Goal: Task Accomplishment & Management: Complete application form

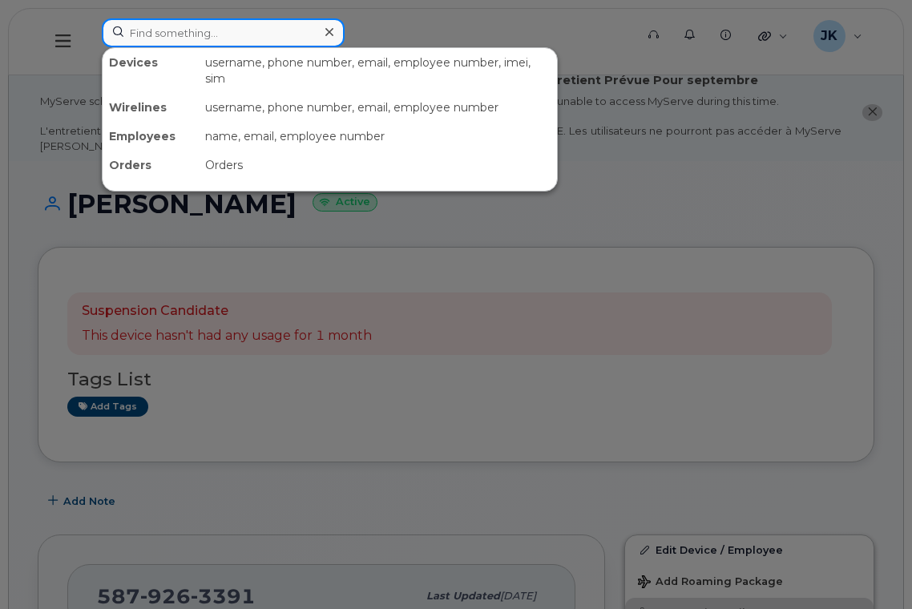
click at [185, 32] on input at bounding box center [223, 32] width 243 height 29
paste input "457893"
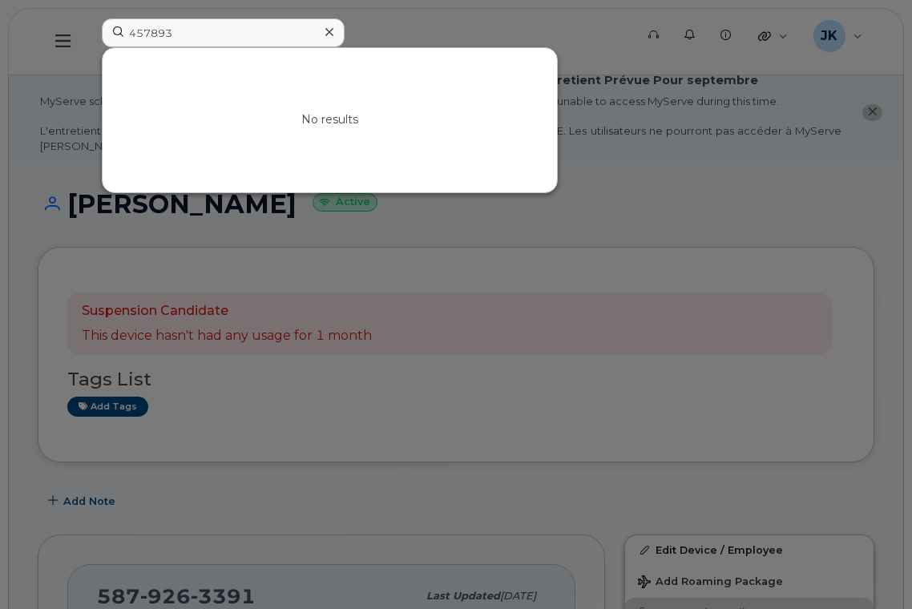
click at [222, 16] on div at bounding box center [456, 304] width 912 height 609
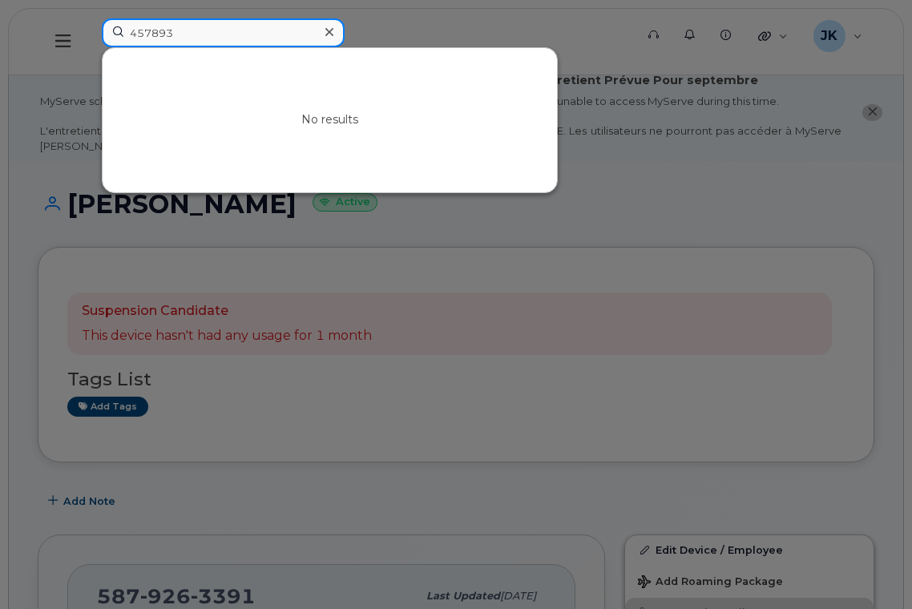
drag, startPoint x: 199, startPoint y: 30, endPoint x: 87, endPoint y: 35, distance: 112.2
click at [89, 35] on div "457893 No results" at bounding box center [363, 41] width 548 height 46
paste input "Chrissie Dowdell"
type input "Chrissie Dowdell"
click at [103, 34] on input "Chrissie Dowdell" at bounding box center [223, 32] width 243 height 29
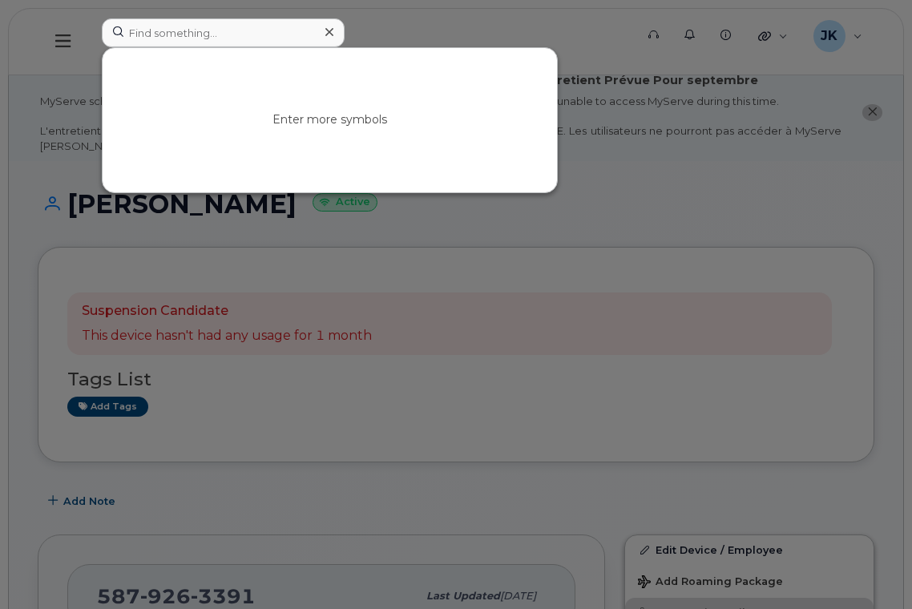
click at [330, 30] on icon at bounding box center [329, 32] width 8 height 8
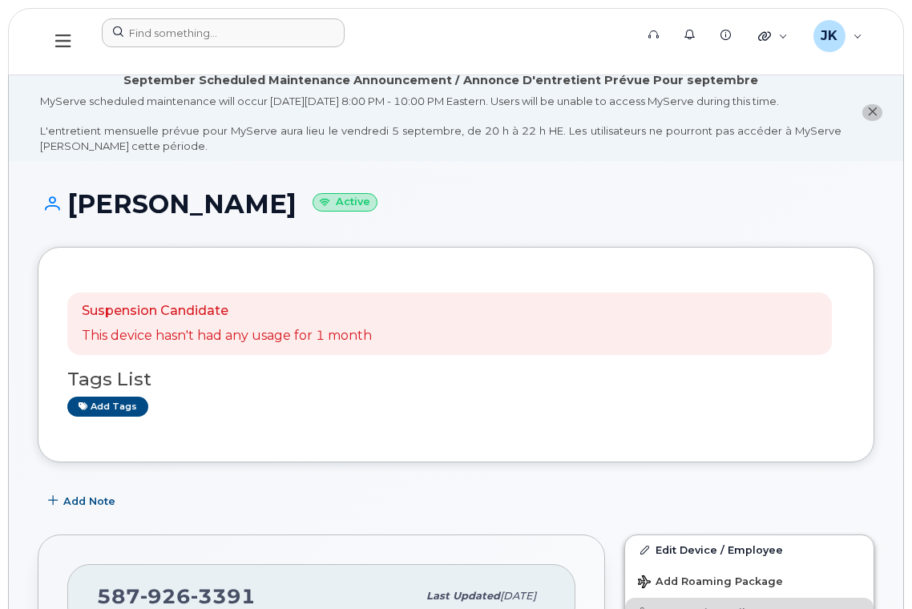
click at [420, 30] on form at bounding box center [363, 32] width 522 height 29
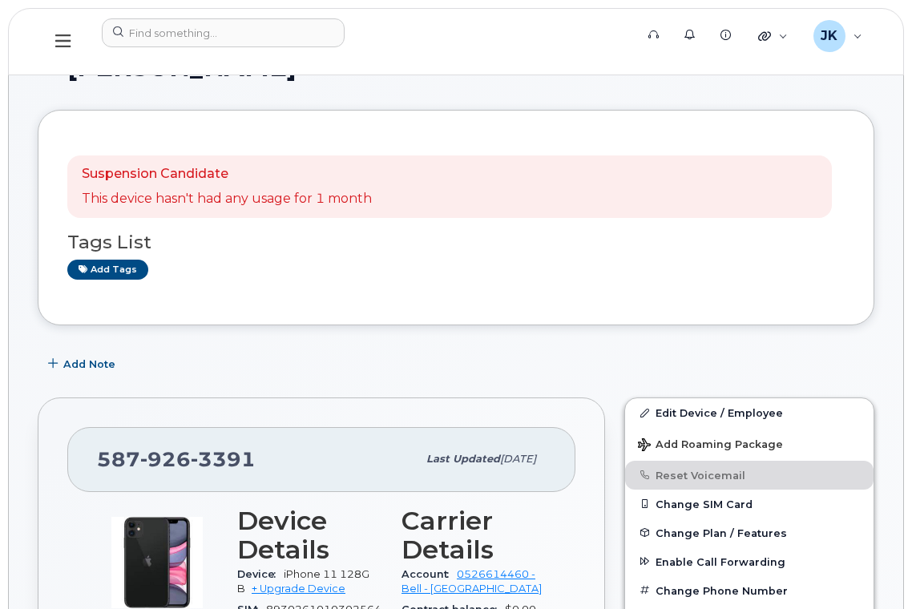
scroll to position [320, 0]
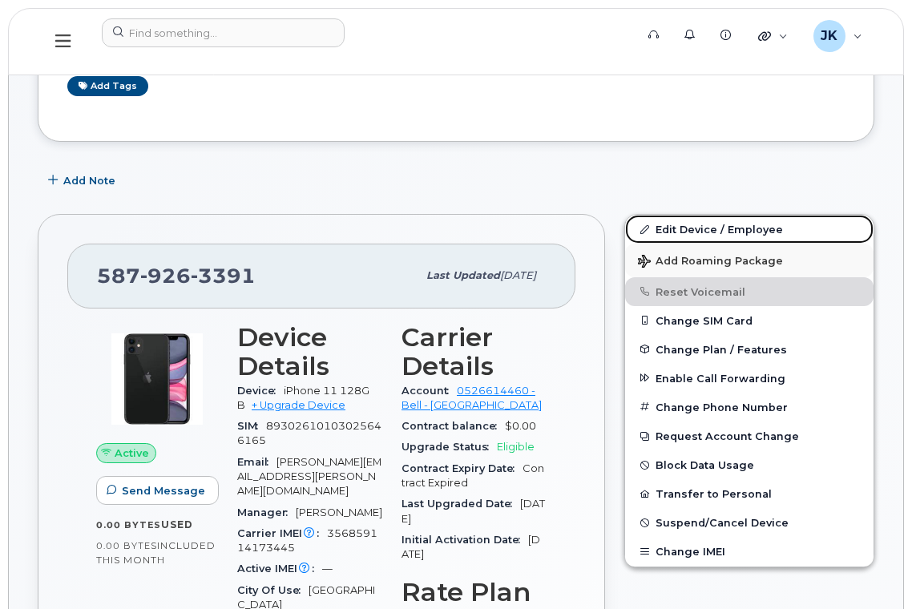
drag, startPoint x: 702, startPoint y: 227, endPoint x: 629, endPoint y: 251, distance: 77.5
click at [702, 227] on link "Edit Device / Employee" at bounding box center [749, 229] width 248 height 29
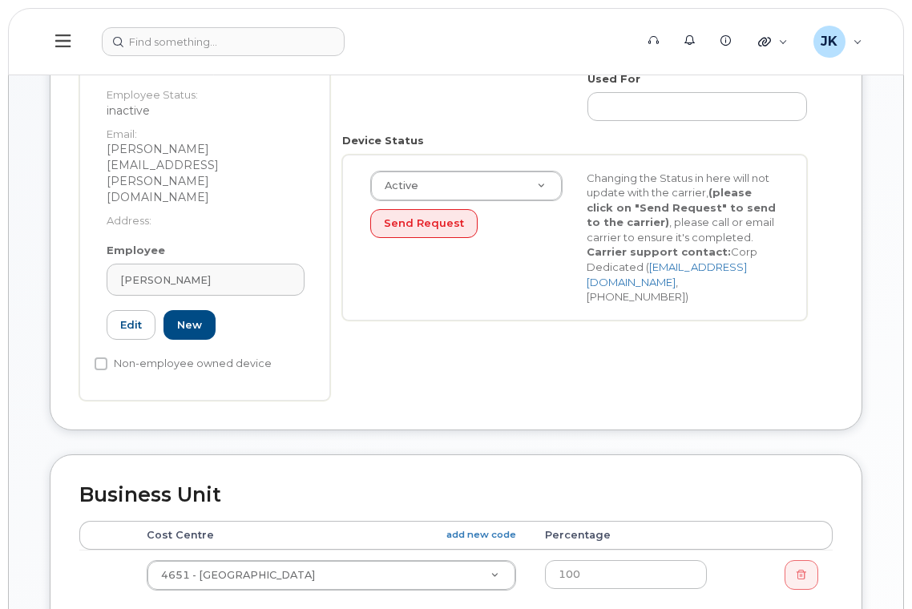
scroll to position [427, 0]
click at [189, 308] on link "New" at bounding box center [189, 323] width 52 height 30
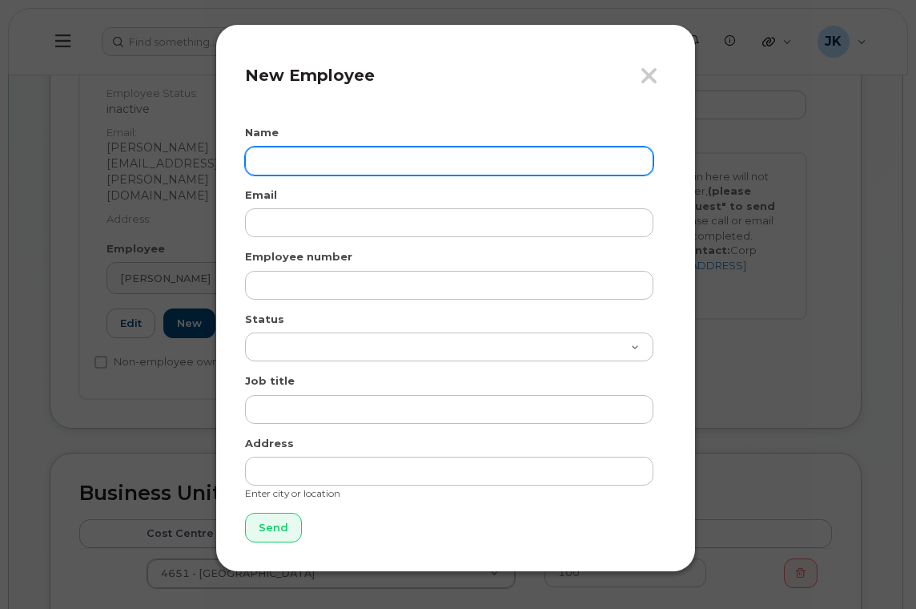
click at [314, 159] on input "text" at bounding box center [449, 161] width 409 height 29
paste input "Chrissie Dowdell"
type input "Chrissie Dowdell"
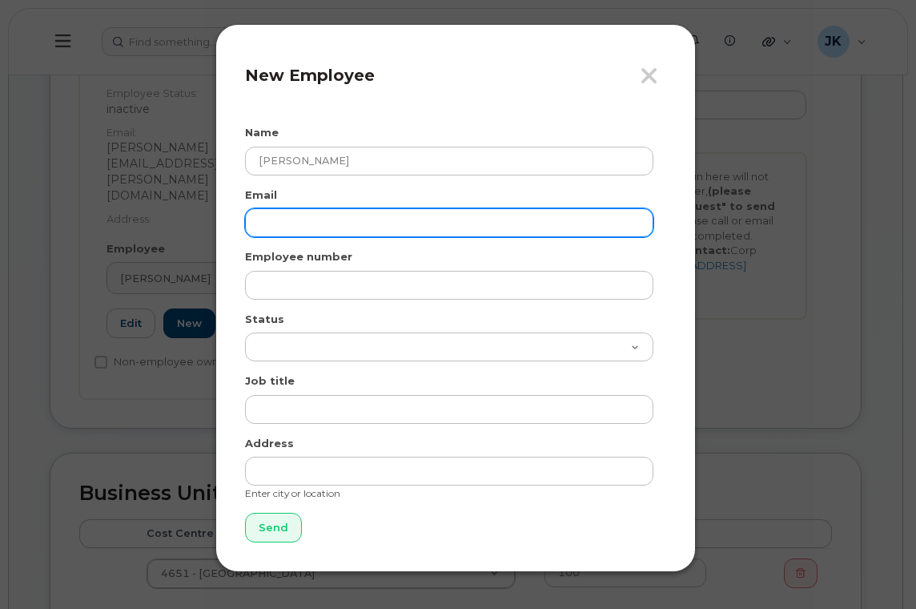
click at [317, 227] on input "email" at bounding box center [449, 222] width 409 height 29
paste input "chrissie.dowdell@epsb.ca"
type input "chrissie.dowdell@epsb.ca"
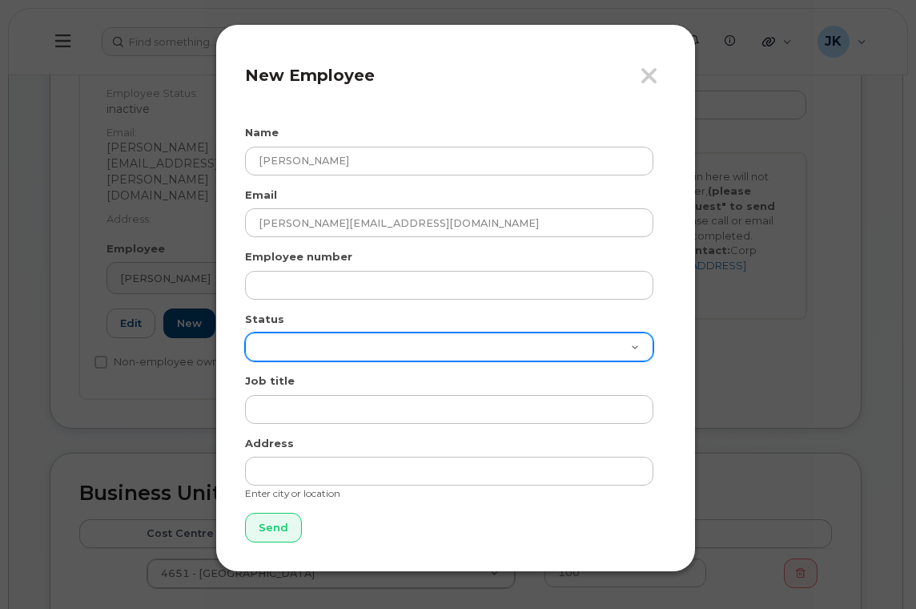
click at [280, 336] on select "Active On-Leave Long Term Short Term Maternity Leave Temp Layoff Inactive" at bounding box center [449, 346] width 409 height 29
select select "active"
click at [245, 332] on select "Active On-Leave Long Term Short Term Maternity Leave Temp Layoff Inactive" at bounding box center [449, 346] width 409 height 29
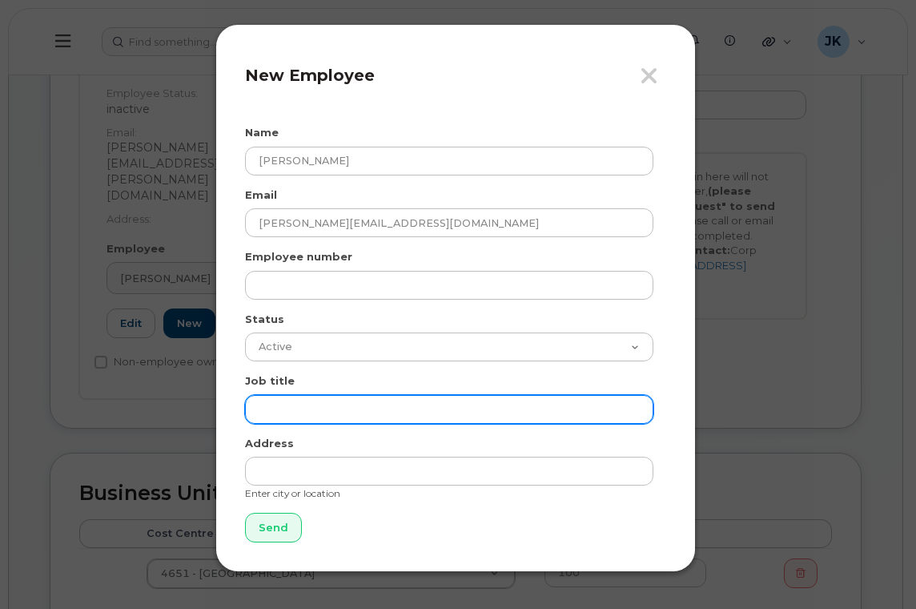
click at [292, 413] on input "text" at bounding box center [449, 409] width 409 height 29
paste input "Teacher"
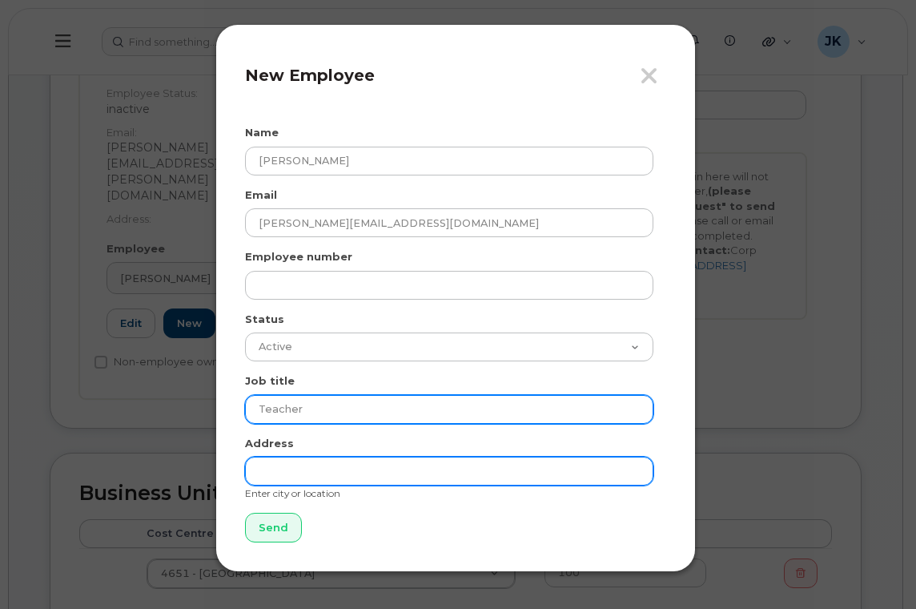
type input "Teacher"
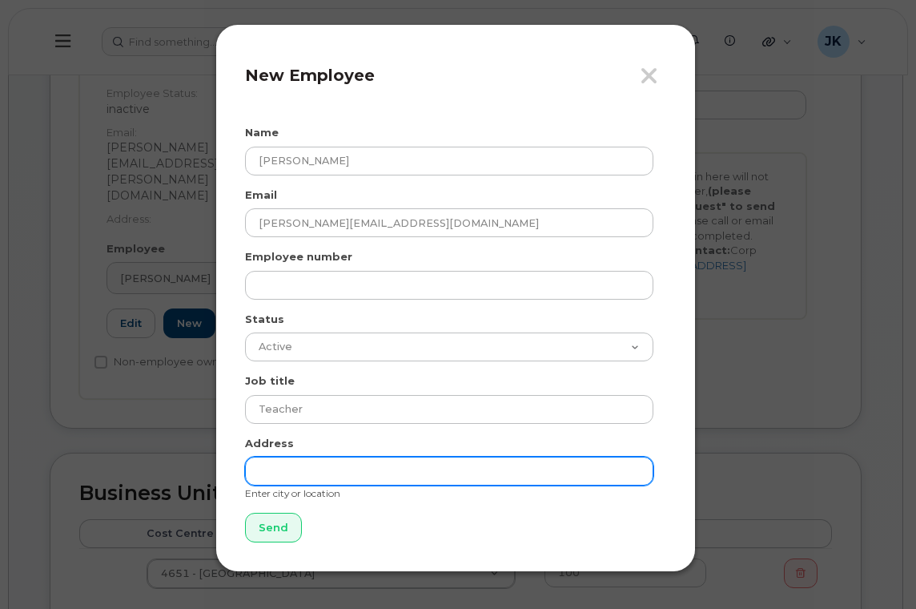
click at [301, 467] on input "text" at bounding box center [449, 471] width 409 height 29
type input "[GEOGRAPHIC_DATA]"
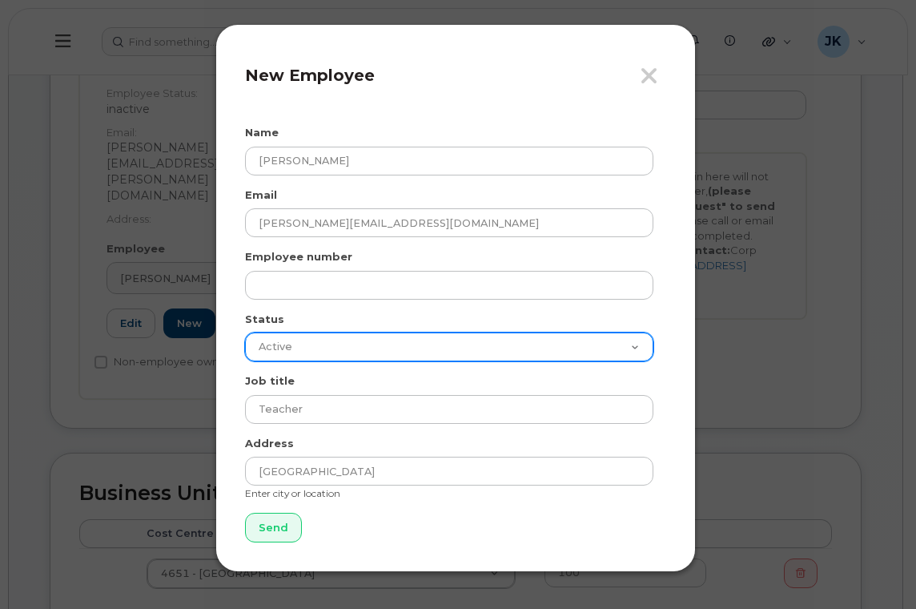
click at [350, 358] on select "Active On-Leave Long Term Short Term Maternity Leave Temp Layoff Inactive" at bounding box center [449, 346] width 409 height 29
click at [348, 358] on select "Active On-Leave Long Term Short Term Maternity Leave Temp Layoff Inactive" at bounding box center [449, 346] width 409 height 29
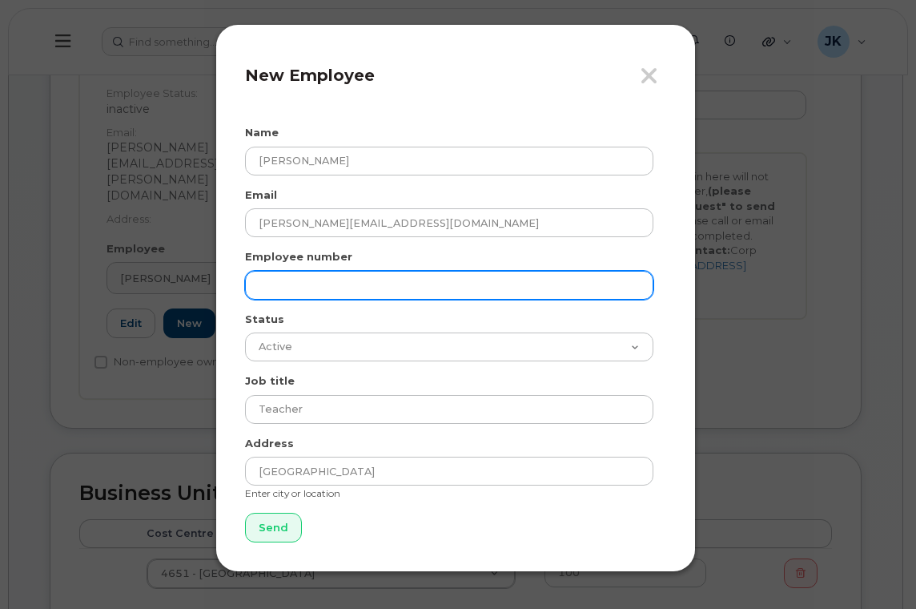
click at [300, 284] on input "text" at bounding box center [449, 285] width 409 height 29
click at [280, 286] on input "text" at bounding box center [449, 285] width 409 height 29
paste input "49118"
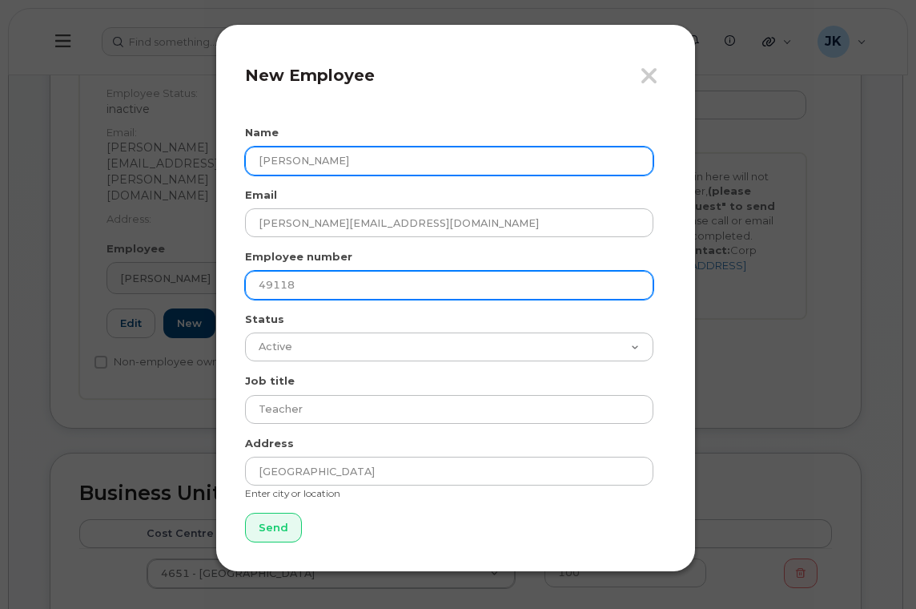
type input "49118"
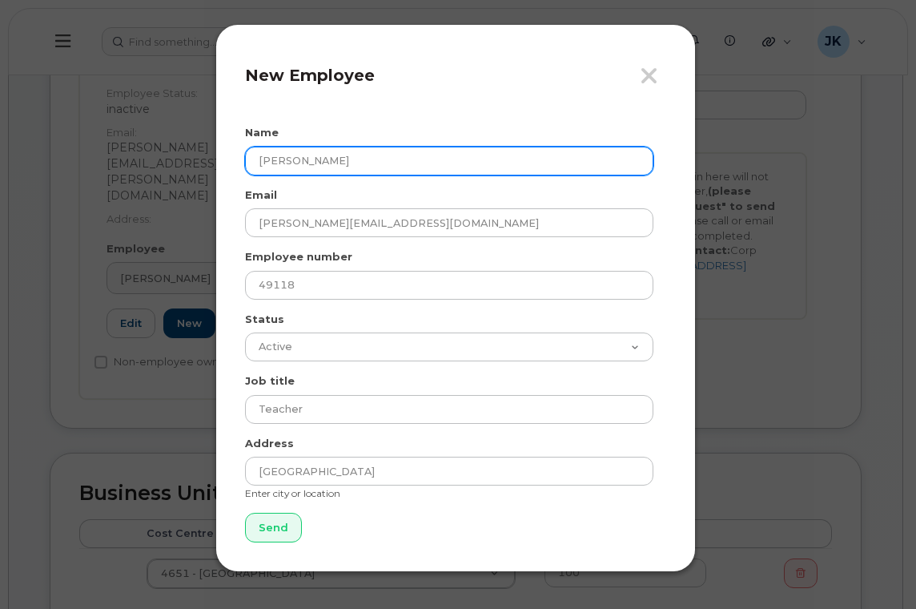
drag, startPoint x: 374, startPoint y: 160, endPoint x: 256, endPoint y: 162, distance: 117.8
click at [256, 162] on input "Chrissie Dowdell" at bounding box center [449, 161] width 409 height 29
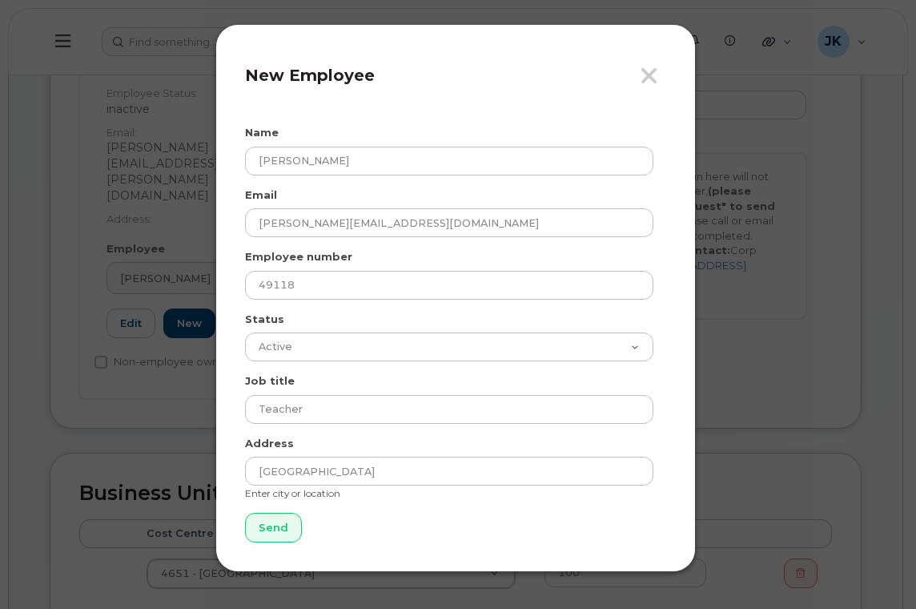
drag, startPoint x: 340, startPoint y: 523, endPoint x: 294, endPoint y: 524, distance: 46.5
click at [340, 524] on form "Name Chrissie Dowdell Email chrissie.dowdell@epsb.ca Employee number 49118 Stat…" at bounding box center [455, 333] width 421 height 417
click at [271, 529] on input "Send" at bounding box center [273, 528] width 57 height 30
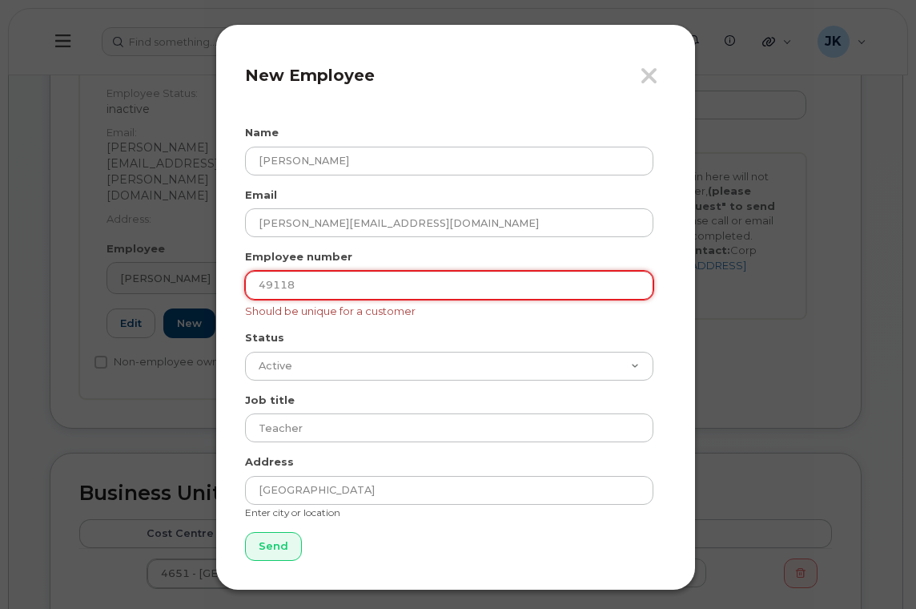
click at [339, 282] on input "49118" at bounding box center [449, 285] width 409 height 29
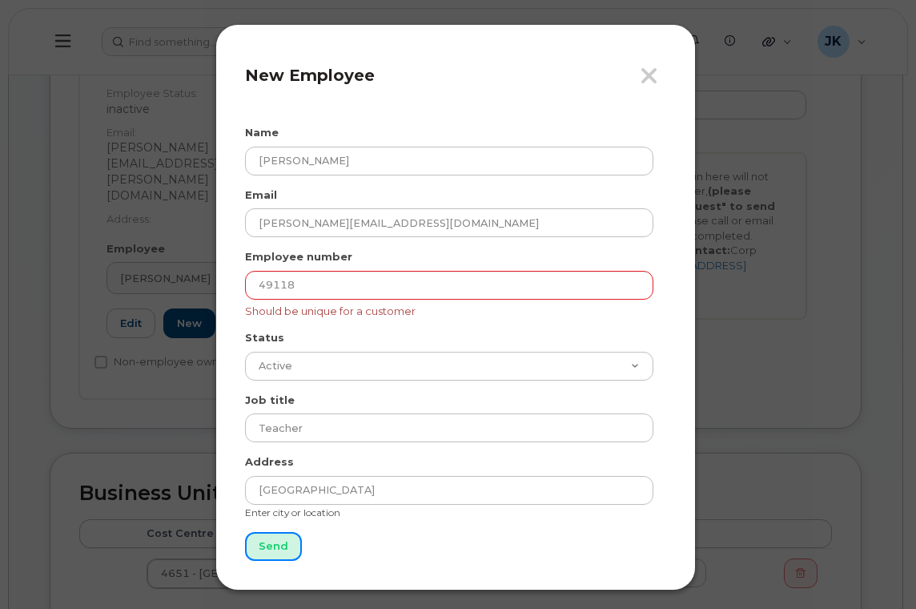
click at [272, 542] on input "Send" at bounding box center [273, 547] width 57 height 30
type input "Send"
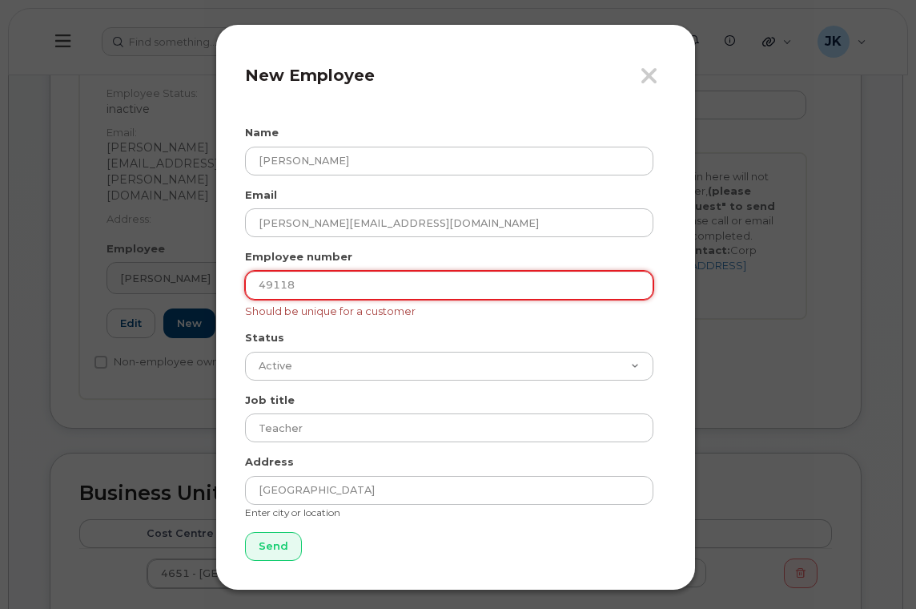
click at [333, 288] on input "49118" at bounding box center [449, 285] width 409 height 29
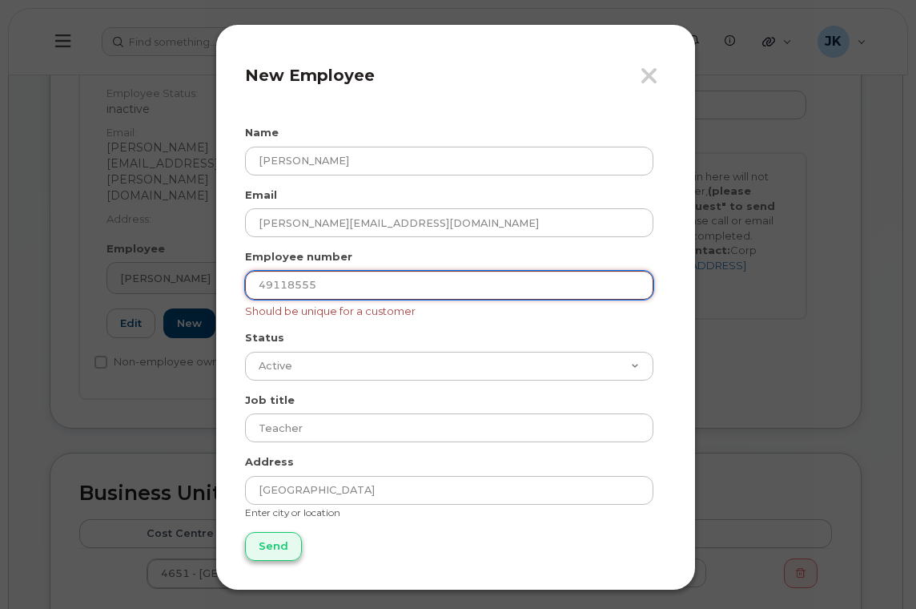
type input "49118555"
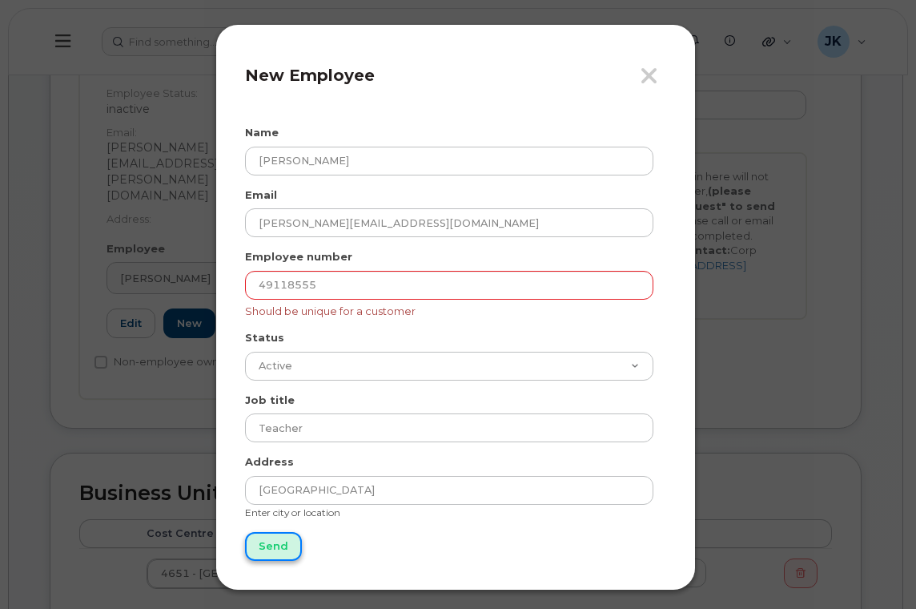
click at [262, 548] on input "Send" at bounding box center [273, 547] width 57 height 30
type input "Send"
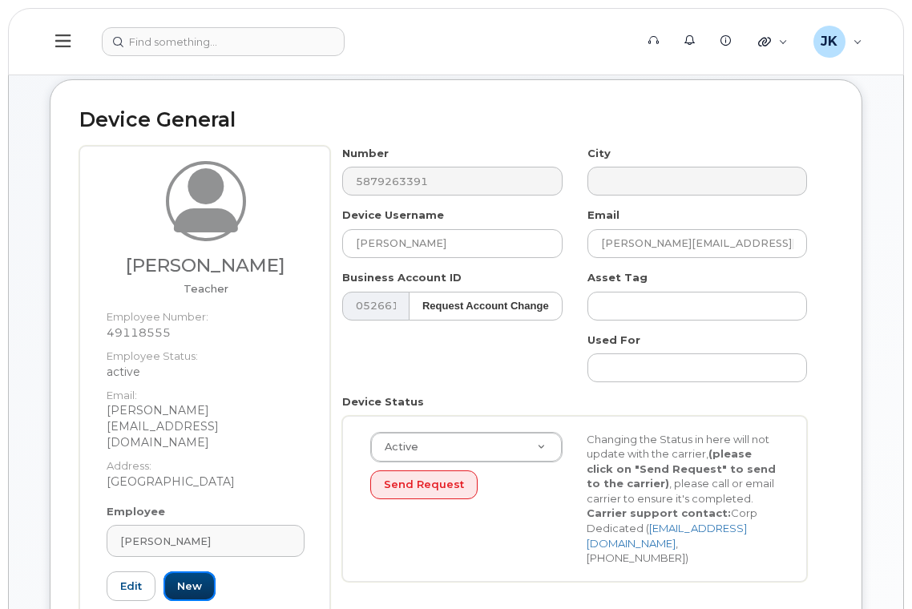
scroll to position [214, 0]
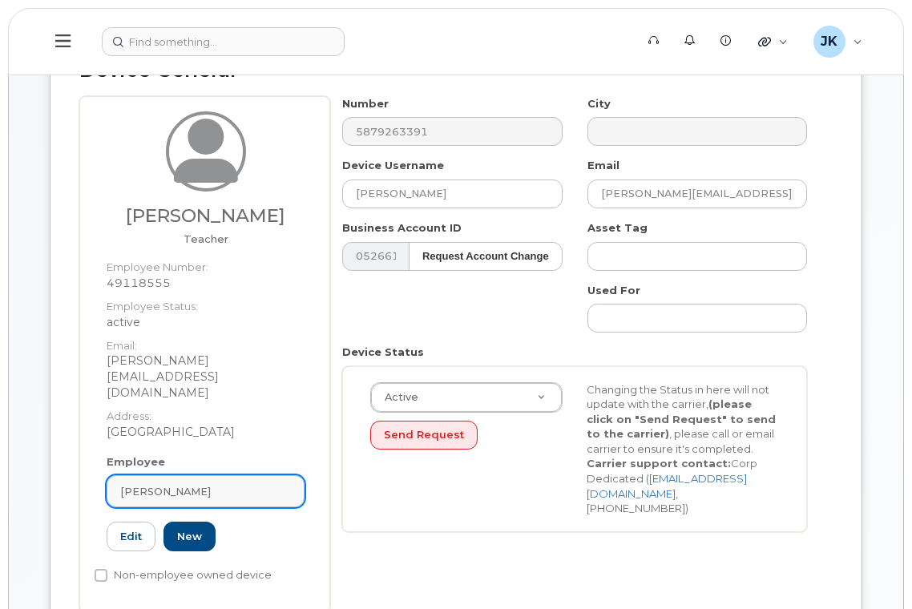
click at [204, 484] on div "[PERSON_NAME]" at bounding box center [205, 491] width 171 height 15
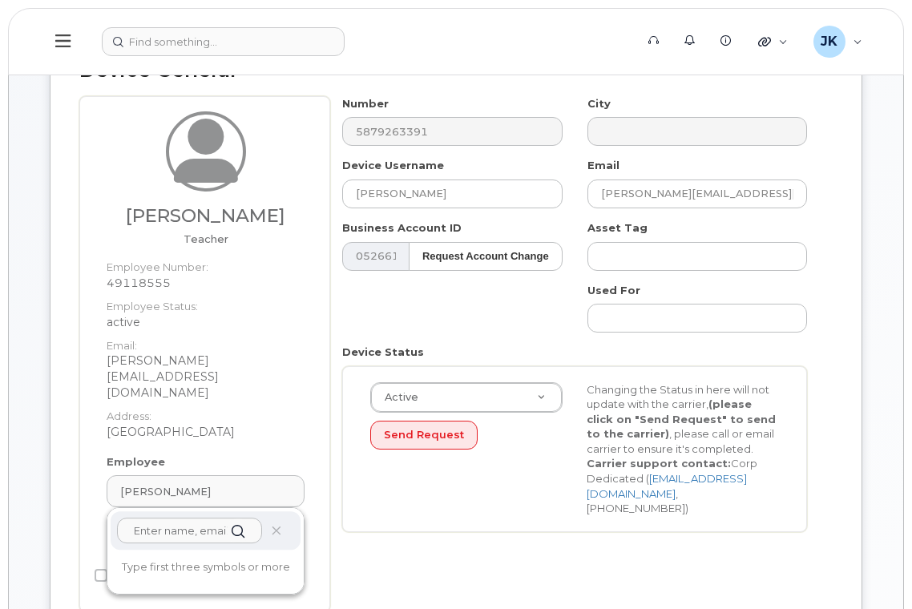
click at [195, 517] on input "text" at bounding box center [189, 530] width 145 height 26
paste input "Chrissie Dowdell"
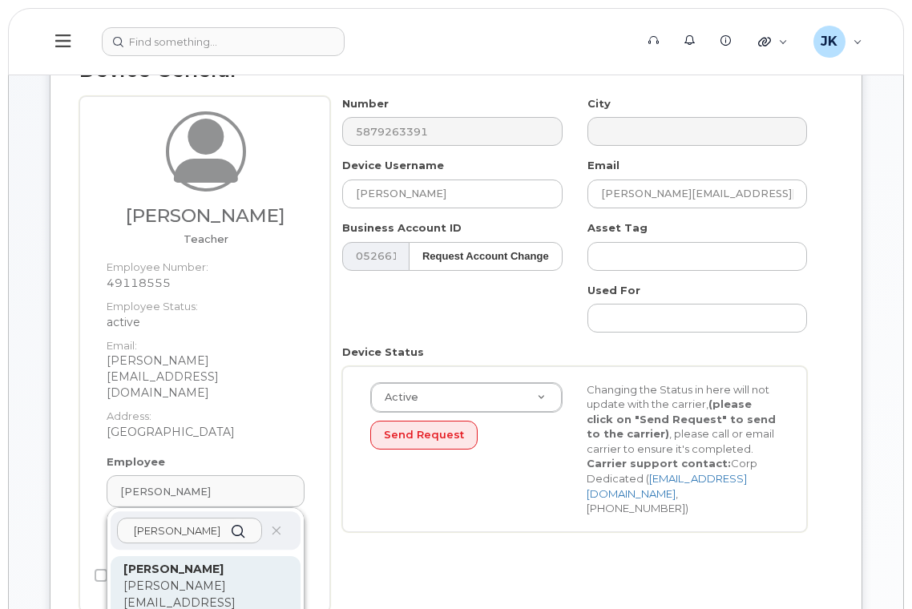
type input "Chrissie Dowdell"
click at [206, 578] on p "chrissie.dowdell@epsb.ca" at bounding box center [205, 603] width 164 height 50
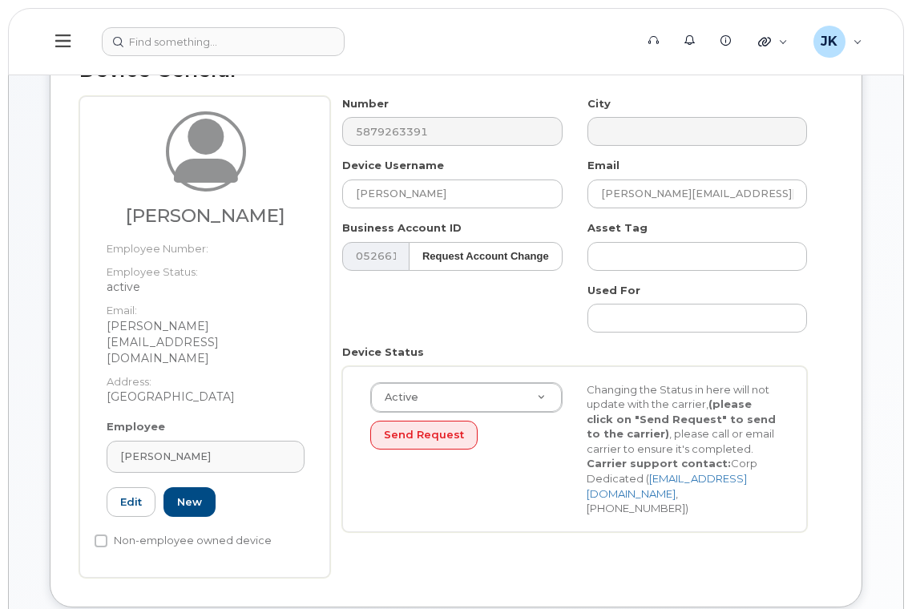
type input "Chrissie Dowdell"
type input "chrissie.dowdell@epsb.ca"
type input "49118555"
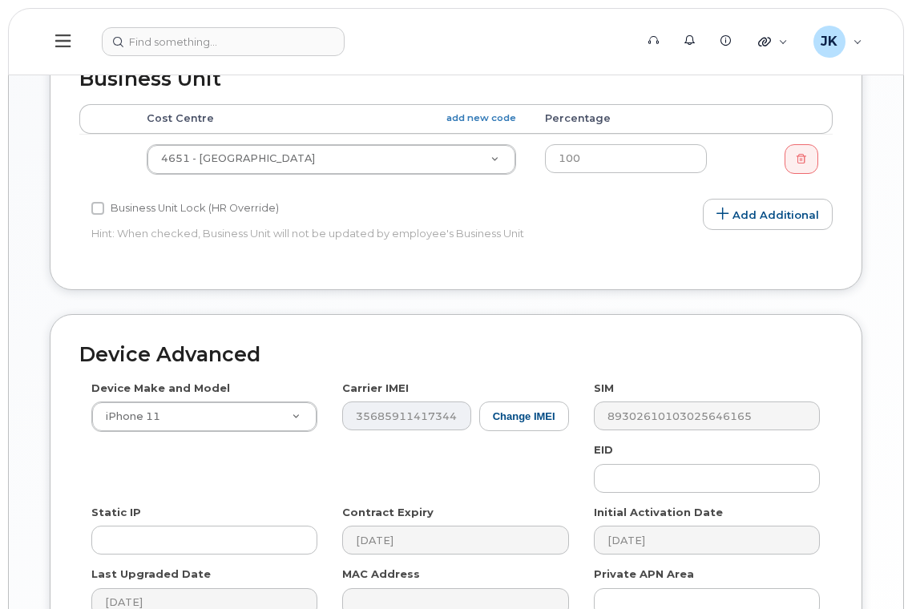
scroll to position [958, 0]
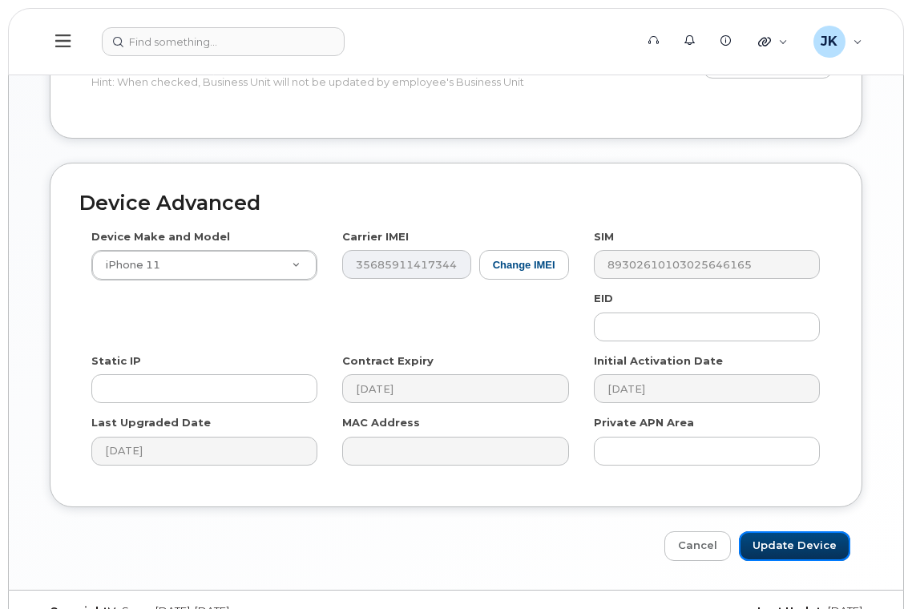
drag, startPoint x: 799, startPoint y: 514, endPoint x: 626, endPoint y: 445, distance: 185.5
click at [799, 531] on input "Update Device" at bounding box center [794, 546] width 111 height 30
type input "Saving..."
